Goal: Task Accomplishment & Management: Complete application form

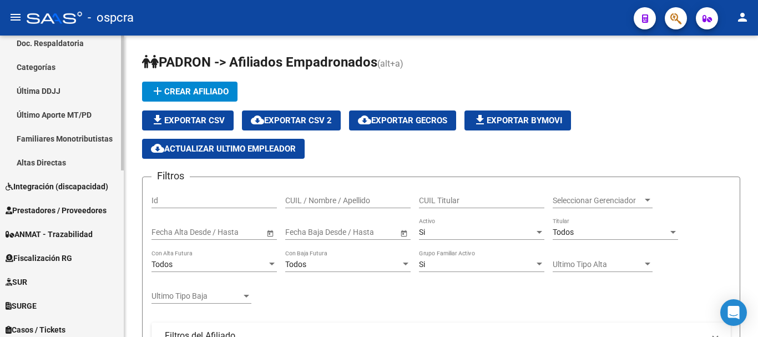
scroll to position [222, 0]
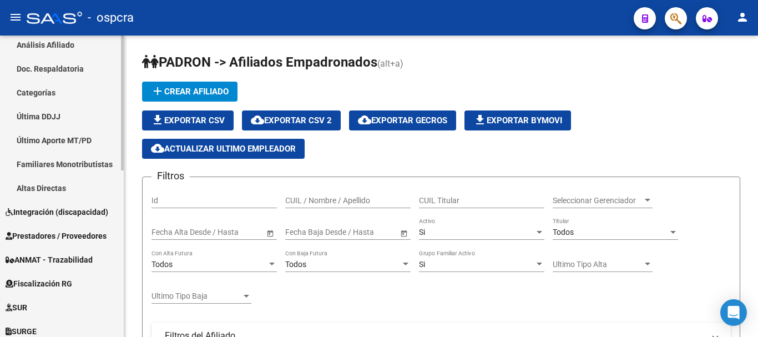
click at [52, 207] on span "Integración (discapacidad)" at bounding box center [57, 212] width 103 height 12
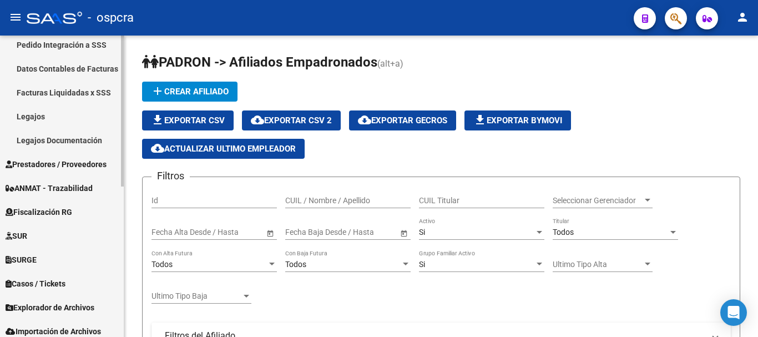
click at [21, 116] on link "Legajos" at bounding box center [62, 116] width 124 height 24
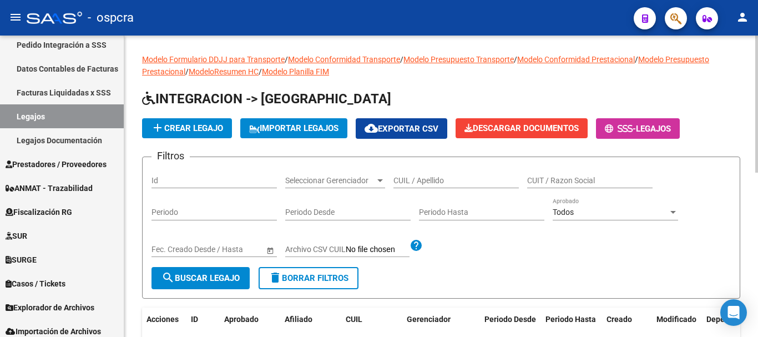
click at [429, 184] on input "CUIL / Apellido" at bounding box center [455, 180] width 125 height 9
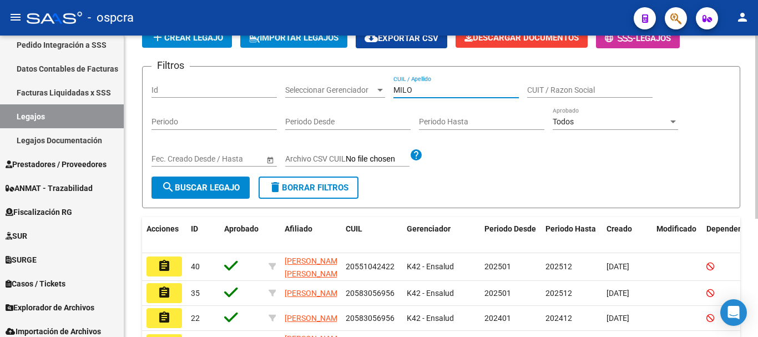
scroll to position [194, 0]
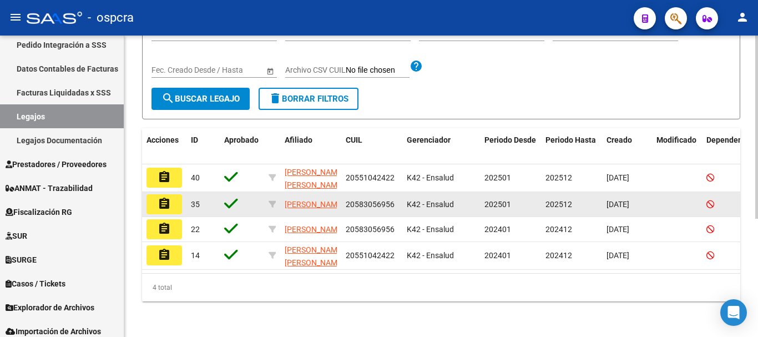
type input "MILO"
click at [176, 194] on button "assignment" at bounding box center [163, 204] width 35 height 20
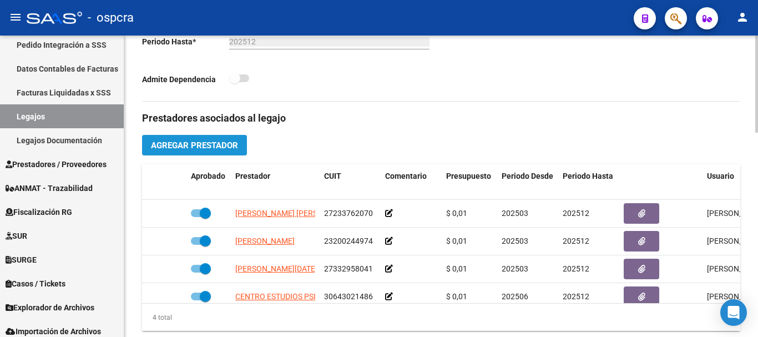
click at [231, 142] on span "Agregar Prestador" at bounding box center [194, 145] width 87 height 10
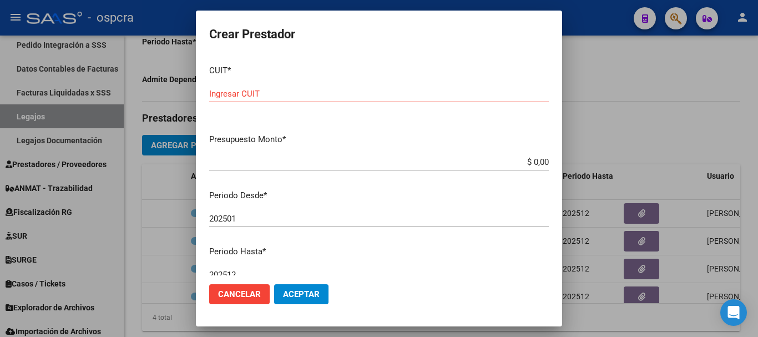
click at [518, 82] on div "CUIT * Ingresar CUIT" at bounding box center [378, 90] width 339 height 69
click at [445, 98] on input "Ingresar CUIT" at bounding box center [378, 94] width 339 height 10
paste input "20-36688376-3"
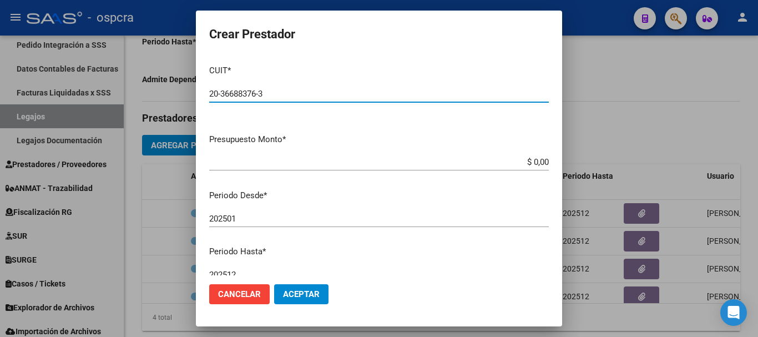
type input "20-36688376-3"
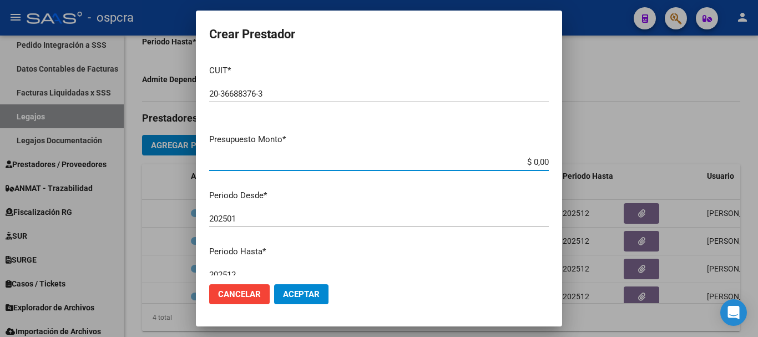
drag, startPoint x: 537, startPoint y: 161, endPoint x: 551, endPoint y: 160, distance: 14.5
click at [551, 160] on mat-dialog-content "CUIT * 20-36688376-3 Ingresar CUIT ARCA [PERSON_NAME] Presupuesto Monto * $ 0,0…" at bounding box center [379, 165] width 366 height 219
type input "$ 0,01"
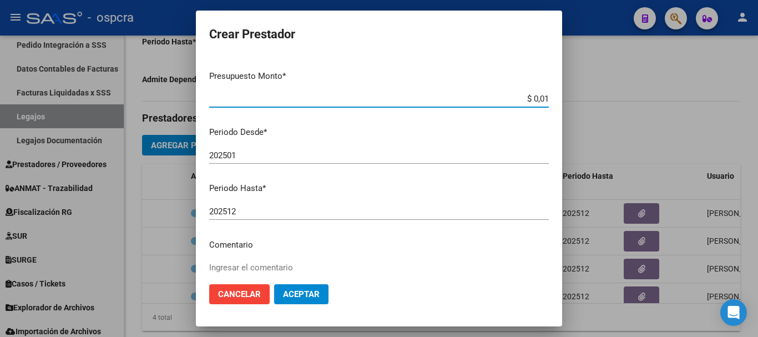
scroll to position [111, 0]
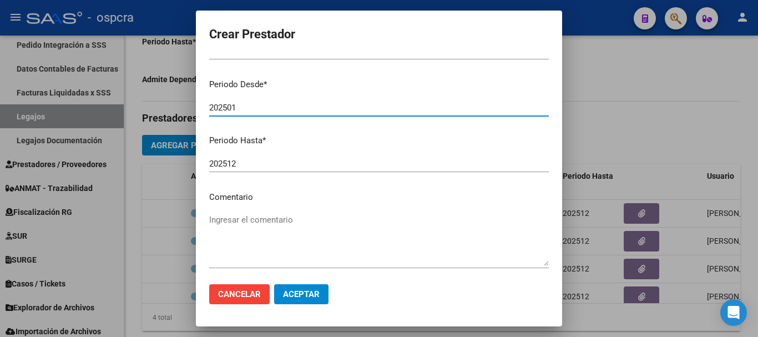
click at [256, 108] on input "202501" at bounding box center [378, 108] width 339 height 10
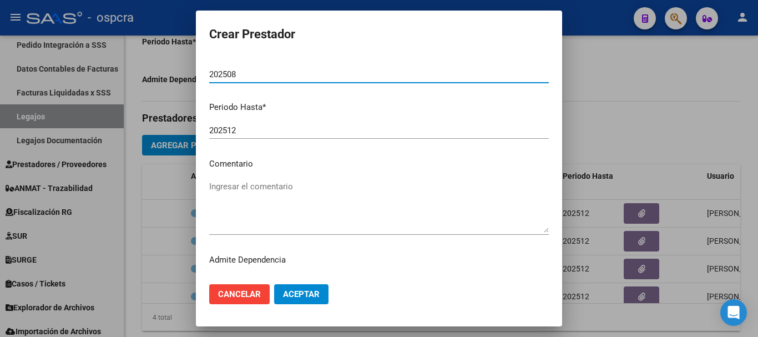
scroll to position [161, 0]
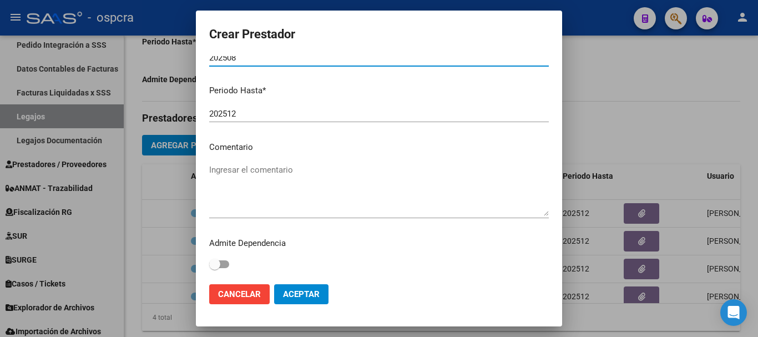
type input "202508"
click at [294, 297] on span "Aceptar" at bounding box center [301, 294] width 37 height 10
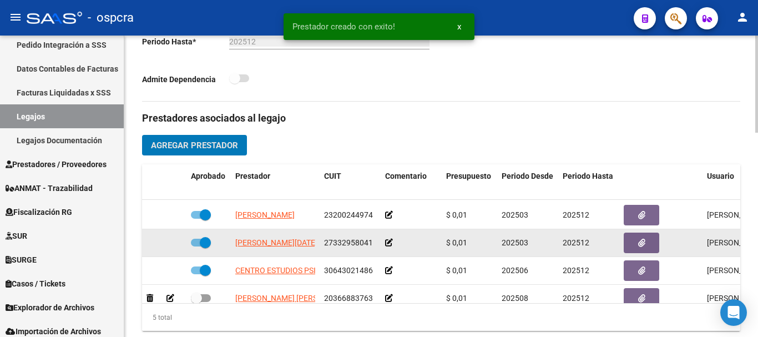
scroll to position [48, 0]
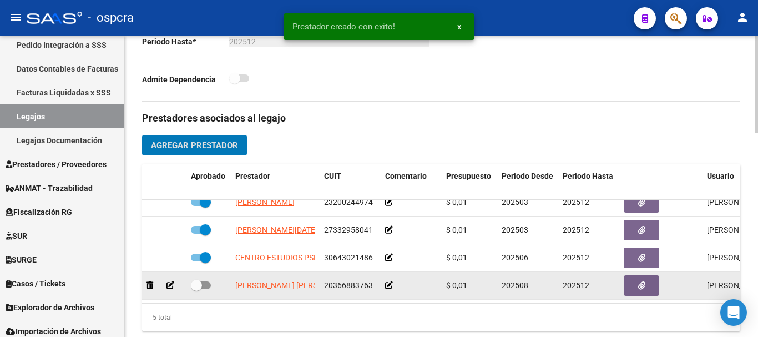
click at [198, 280] on span at bounding box center [196, 285] width 11 height 11
click at [196, 289] on input "checkbox" at bounding box center [196, 289] width 1 height 1
checkbox input "true"
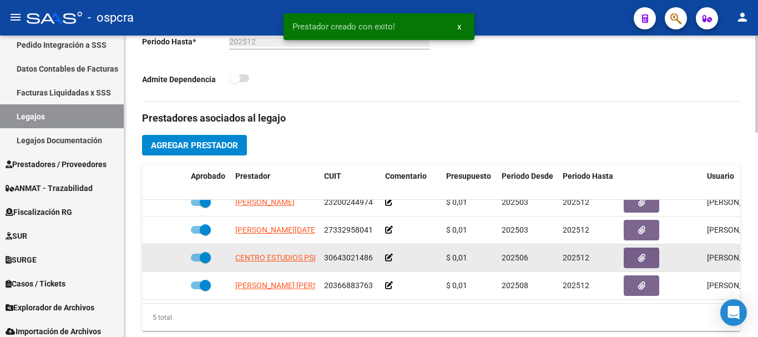
scroll to position [0, 0]
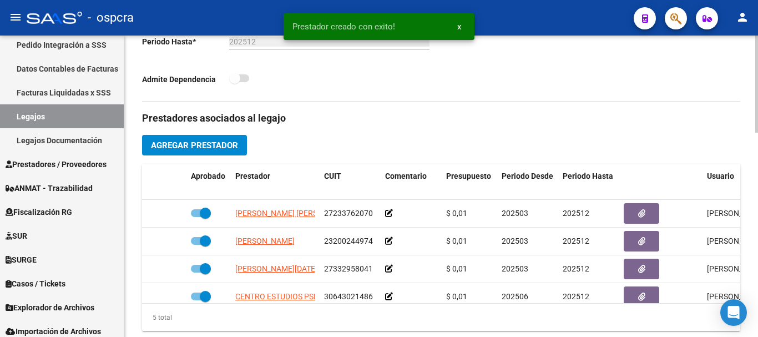
click at [206, 150] on span "Agregar Prestador" at bounding box center [194, 145] width 87 height 10
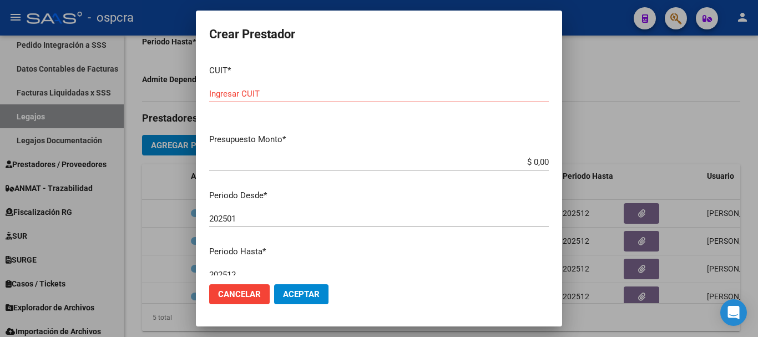
drag, startPoint x: 511, startPoint y: 83, endPoint x: 514, endPoint y: 92, distance: 9.1
click at [511, 83] on div "CUIT * Ingresar CUIT" at bounding box center [378, 90] width 339 height 69
click at [511, 94] on input "Ingresar CUIT" at bounding box center [378, 94] width 339 height 10
paste input "23-33783264-4"
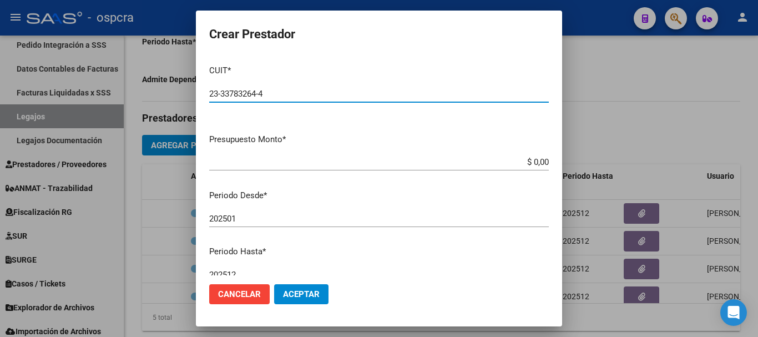
type input "23-33783264-4"
click at [533, 159] on input "$ 0,00" at bounding box center [378, 162] width 339 height 10
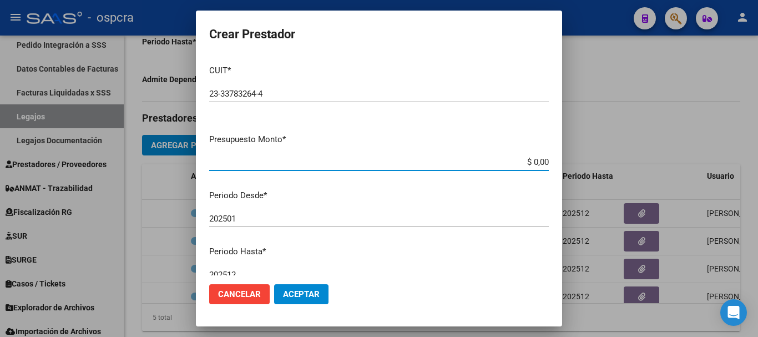
drag, startPoint x: 536, startPoint y: 160, endPoint x: 546, endPoint y: 160, distance: 10.0
click at [546, 160] on app-form-text-field "Presupuesto Monto * $ 0,00 Ingresar el monto" at bounding box center [383, 150] width 348 height 34
type input "$ 0,01"
click at [494, 216] on input "202501" at bounding box center [378, 219] width 339 height 10
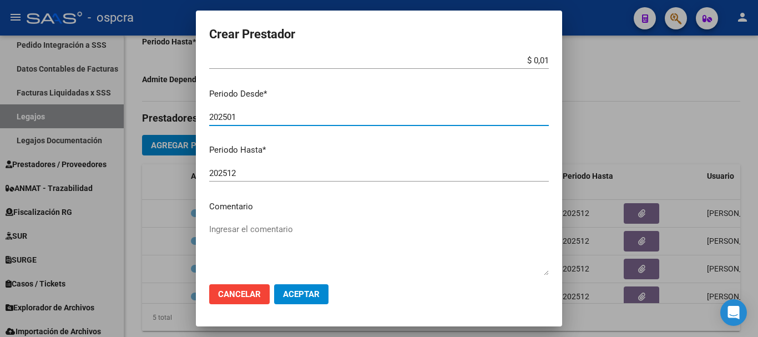
scroll to position [111, 0]
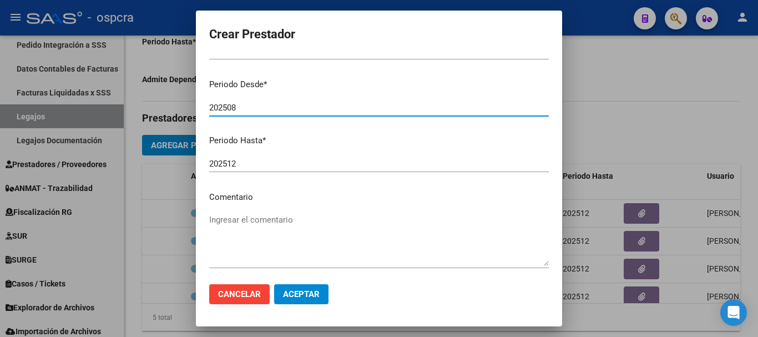
type input "202508"
click at [308, 291] on span "Aceptar" at bounding box center [301, 294] width 37 height 10
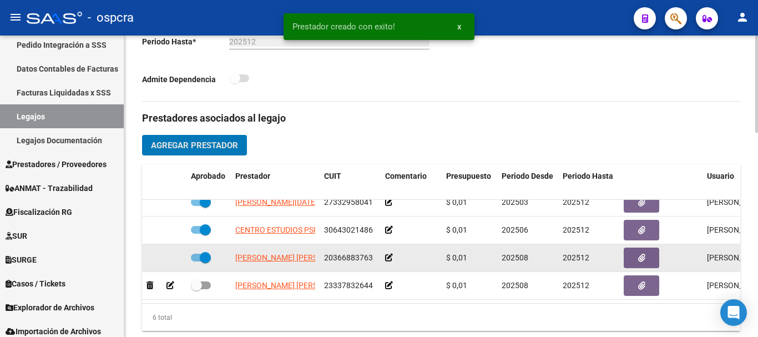
scroll to position [75, 0]
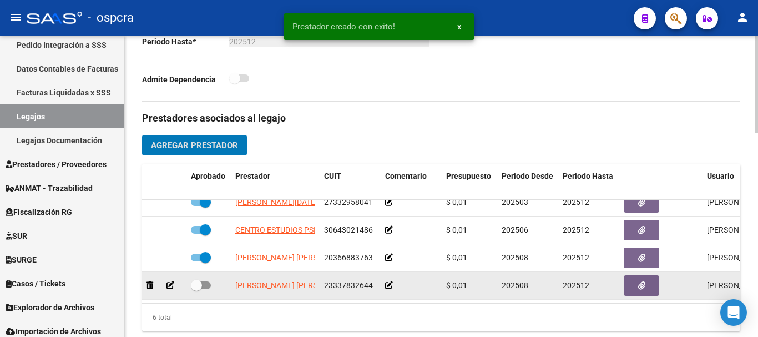
click at [196, 280] on span at bounding box center [196, 285] width 11 height 11
click at [196, 289] on input "checkbox" at bounding box center [196, 289] width 1 height 1
checkbox input "true"
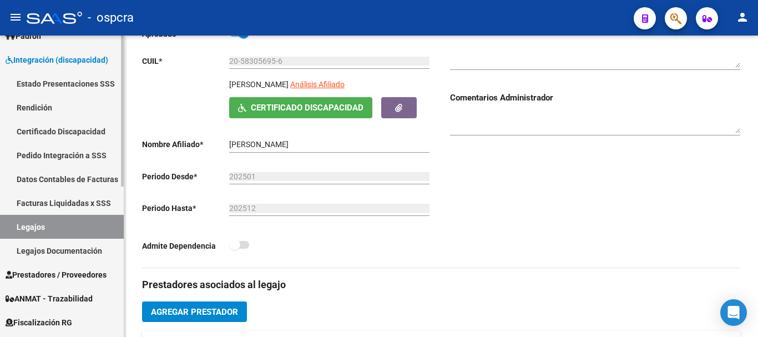
scroll to position [0, 0]
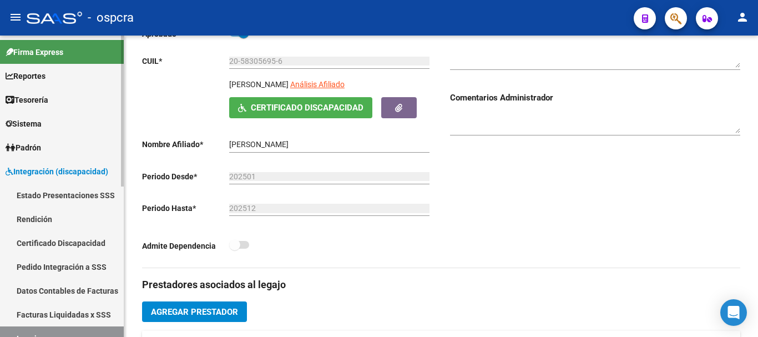
click at [74, 139] on link "Padrón" at bounding box center [62, 147] width 124 height 24
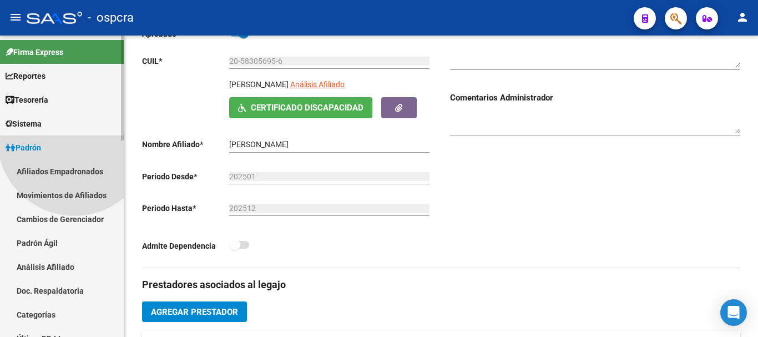
click at [75, 161] on link "Afiliados Empadronados" at bounding box center [62, 171] width 124 height 24
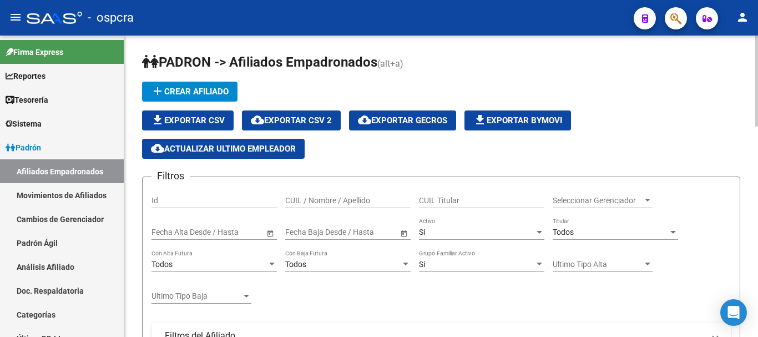
click at [354, 200] on input "CUIL / Nombre / Apellido" at bounding box center [347, 200] width 125 height 9
paste input "27178041"
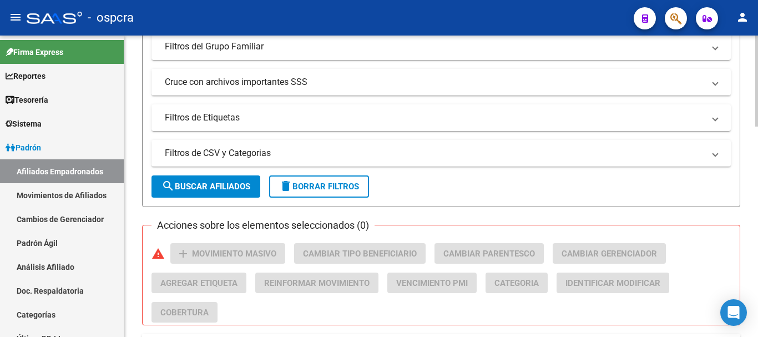
scroll to position [333, 0]
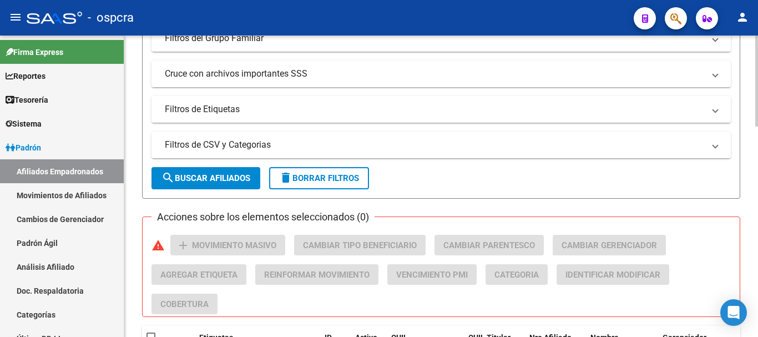
type input "27178041"
click at [231, 169] on button "search Buscar Afiliados" at bounding box center [205, 178] width 109 height 22
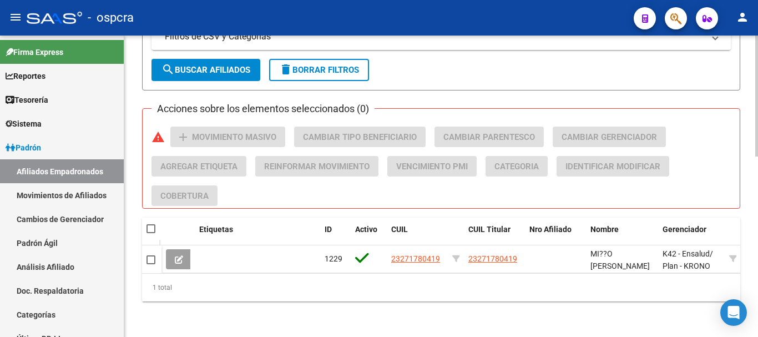
scroll to position [449, 0]
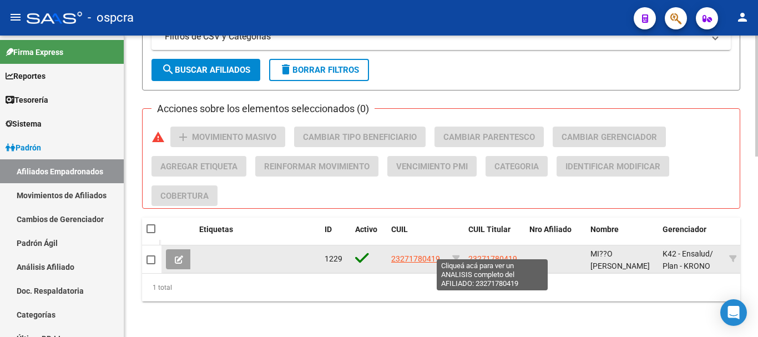
click at [471, 254] on span "23271780419" at bounding box center [492, 258] width 49 height 9
type textarea "23271780419"
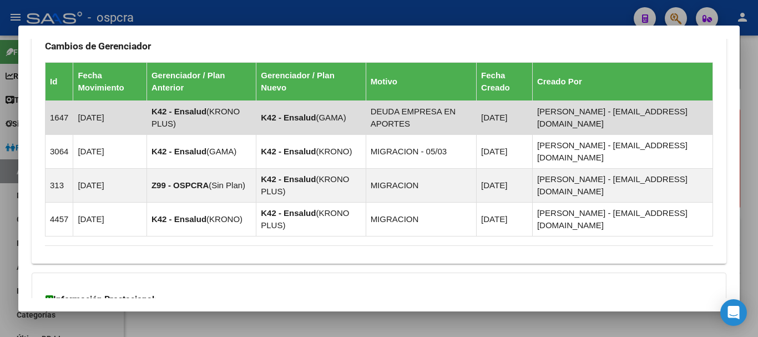
scroll to position [784, 0]
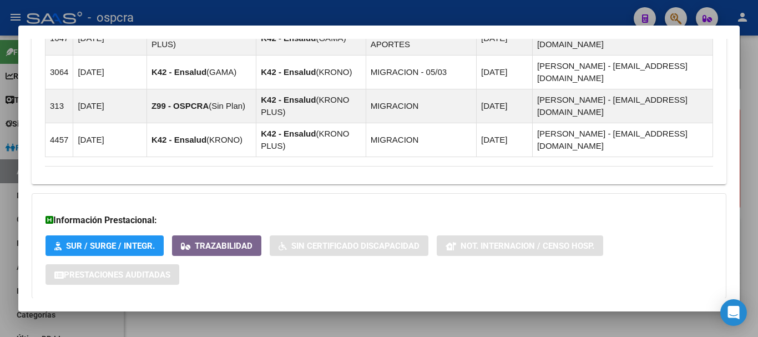
click at [185, 315] on span "Aportes y Contribuciones del Afiliado: 23271780419" at bounding box center [166, 320] width 208 height 11
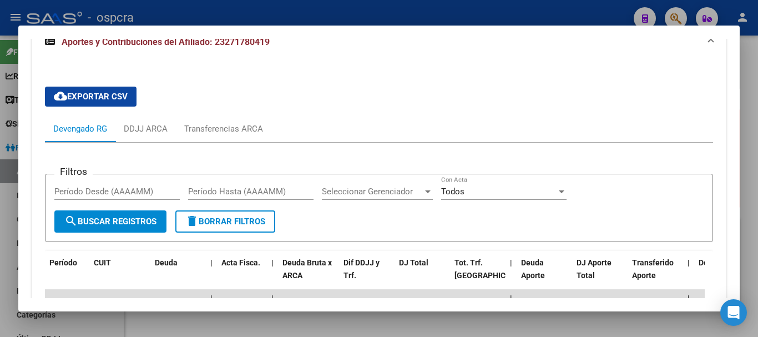
scroll to position [1172, 0]
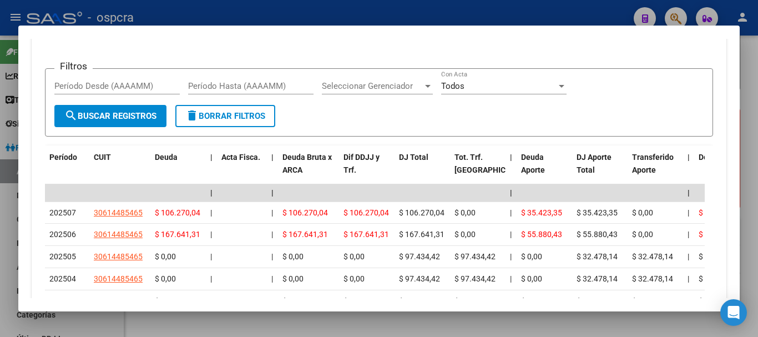
click at [0, 190] on div at bounding box center [379, 168] width 758 height 337
